Goal: Task Accomplishment & Management: Use online tool/utility

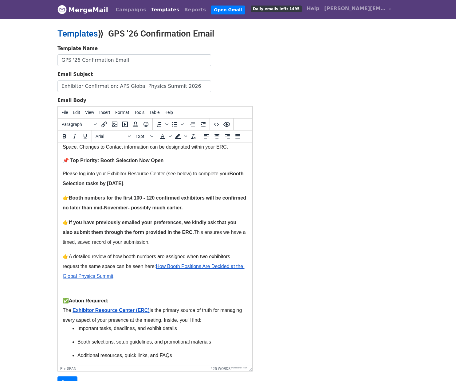
click at [67, 34] on link "Templates" at bounding box center [77, 34] width 40 height 10
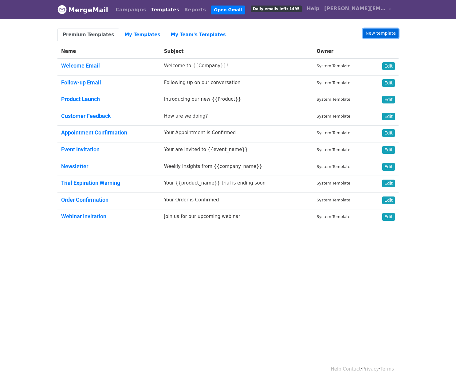
click at [386, 33] on link "New template" at bounding box center [381, 34] width 36 height 10
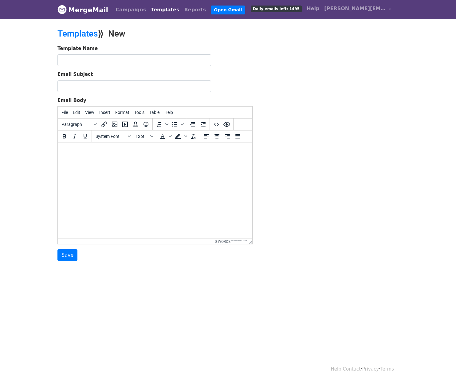
click at [80, 153] on body at bounding box center [155, 151] width 185 height 7
paste body
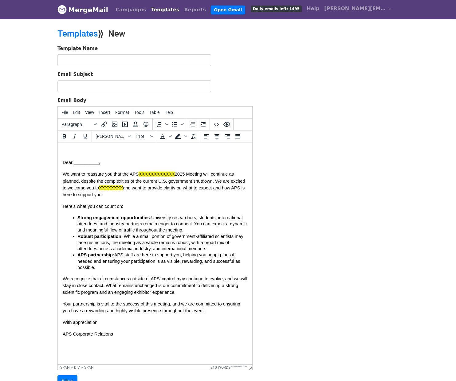
drag, startPoint x: 251, startPoint y: 243, endPoint x: 267, endPoint y: 367, distance: 125.9
drag, startPoint x: 96, startPoint y: 162, endPoint x: 72, endPoint y: 162, distance: 24.3
click at [72, 162] on span "Dear __________," at bounding box center [81, 162] width 37 height 5
drag, startPoint x: 129, startPoint y: 175, endPoint x: 177, endPoint y: 174, distance: 48.3
click at [177, 174] on p "We want to reassure you that the APS XXXXXXXXXXXX 2025 Meeting will continue as…" at bounding box center [155, 184] width 185 height 27
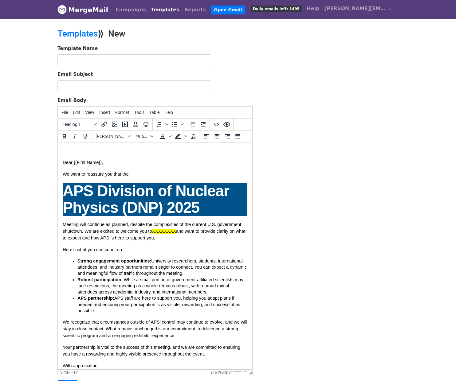
click at [133, 176] on p "We want to reassure you that the" at bounding box center [155, 174] width 185 height 7
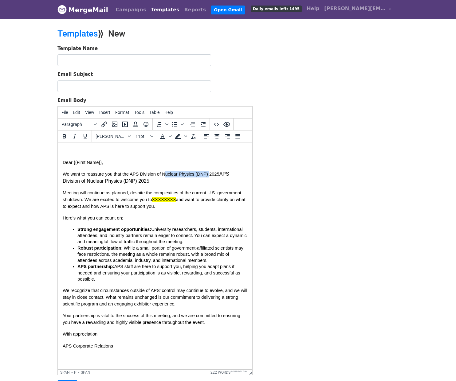
drag, startPoint x: 161, startPoint y: 185, endPoint x: 202, endPoint y: 175, distance: 42.1
click at [202, 175] on span "Dear {{First Name}}, We want to reassure you that the APS Division of Nuclear P…" at bounding box center [155, 254] width 185 height 191
click at [204, 187] on span "Dear {{First Name}}, We want to reassure you that the APS Division of Nuclear P…" at bounding box center [155, 254] width 185 height 191
drag, startPoint x: 199, startPoint y: 185, endPoint x: 204, endPoint y: 176, distance: 10.3
click at [204, 176] on span "Dear {{First Name}}, We want to reassure you that the APS Division of Nuclear P…" at bounding box center [155, 254] width 185 height 191
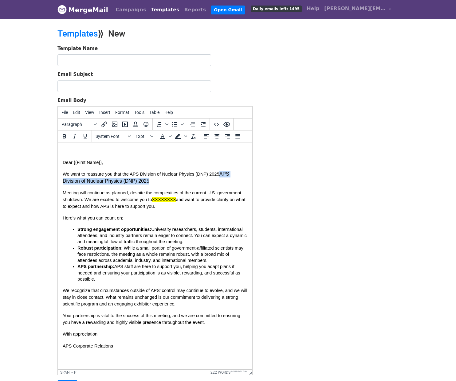
drag, startPoint x: 211, startPoint y: 173, endPoint x: 219, endPoint y: 181, distance: 11.5
click at [219, 181] on p "We want to reassure you that the APS Division of Nuclear Physics (DNP) 2025 APS…" at bounding box center [155, 178] width 185 height 14
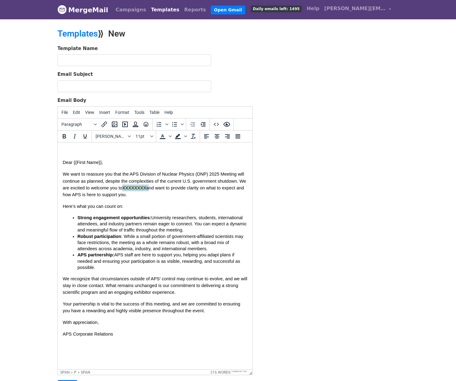
drag, startPoint x: 136, startPoint y: 188, endPoint x: 113, endPoint y: 188, distance: 22.1
click at [113, 188] on p "We want to reassure you that the APS Division of Nuclear Physics (DNP) 2025 M e…" at bounding box center [155, 184] width 185 height 27
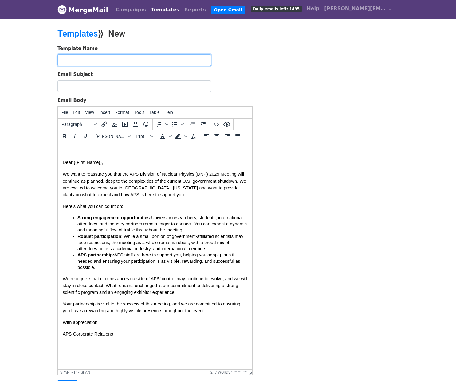
click at [76, 63] on input "text" at bounding box center [134, 60] width 154 height 12
type input "Exhibitors Reassurance Outreach"
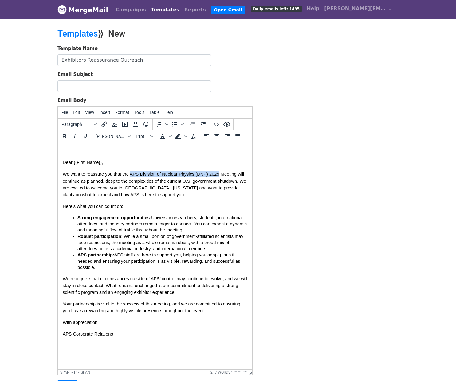
drag, startPoint x: 127, startPoint y: 174, endPoint x: 212, endPoint y: 175, distance: 85.4
click at [212, 175] on span "We want to reassure you that the APS Division of Nuclear Physics (DNP) 2025 M" at bounding box center [144, 174] width 162 height 5
copy span "APS Division of Nuclear Physics (DNP) 2025"
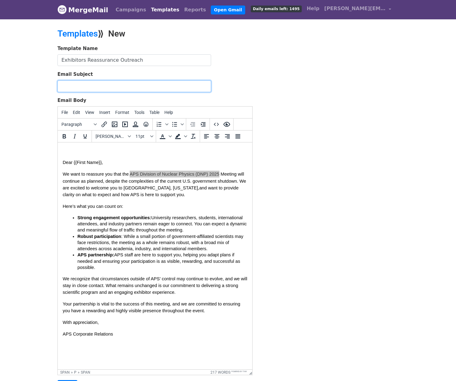
click at [81, 88] on input "Email Subject" at bounding box center [134, 87] width 154 height 12
paste input "APS Division of Nuclear Physics (DNP) 2025"
click at [61, 85] on input "APS Division of Nuclear Physics (DNP) 2025" at bounding box center [134, 87] width 154 height 12
type input "Important Update: APS Division of Nuclear Physics (DNP) 2025"
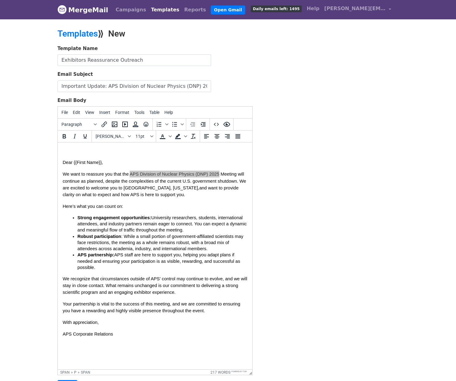
click at [270, 225] on div "Template Name Exhibitors Reassurance Outreach Email Subject Important Update: A…" at bounding box center [228, 218] width 350 height 347
click at [167, 184] on span "eeting will continue as planned, despite the complexities of the current U.S. g…" at bounding box center [155, 181] width 185 height 18
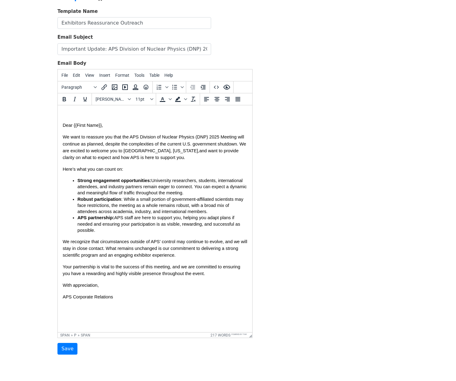
scroll to position [61, 0]
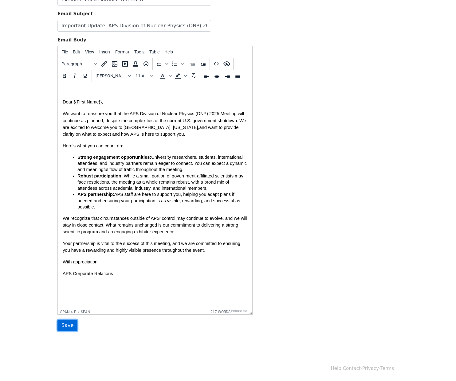
click at [65, 325] on input "Save" at bounding box center [67, 326] width 20 height 12
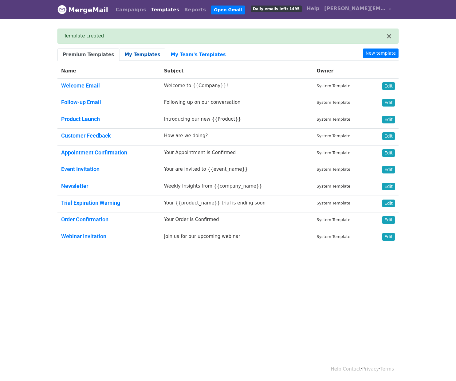
click at [128, 56] on link "My Templates" at bounding box center [142, 55] width 46 height 13
